Goal: Find specific page/section: Find specific page/section

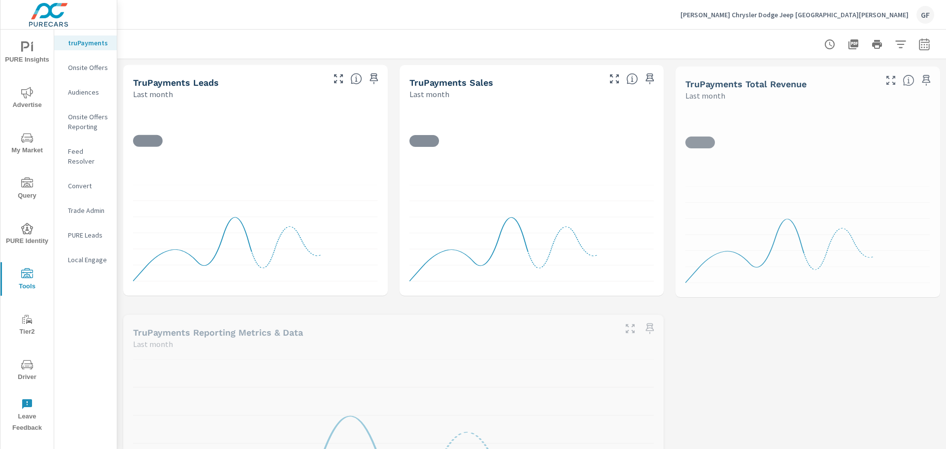
click at [86, 153] on p "Feed Resolver" at bounding box center [88, 156] width 41 height 20
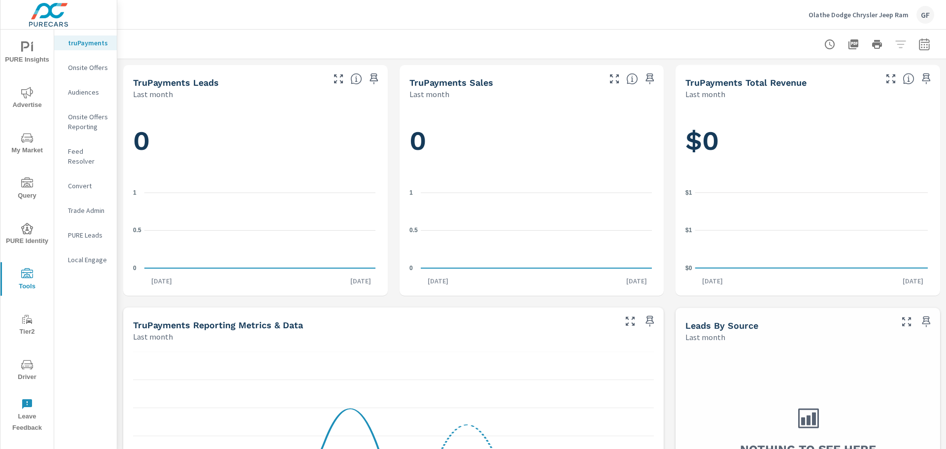
click at [85, 148] on p "Feed Resolver" at bounding box center [88, 156] width 41 height 20
